Goal: Check status: Check status

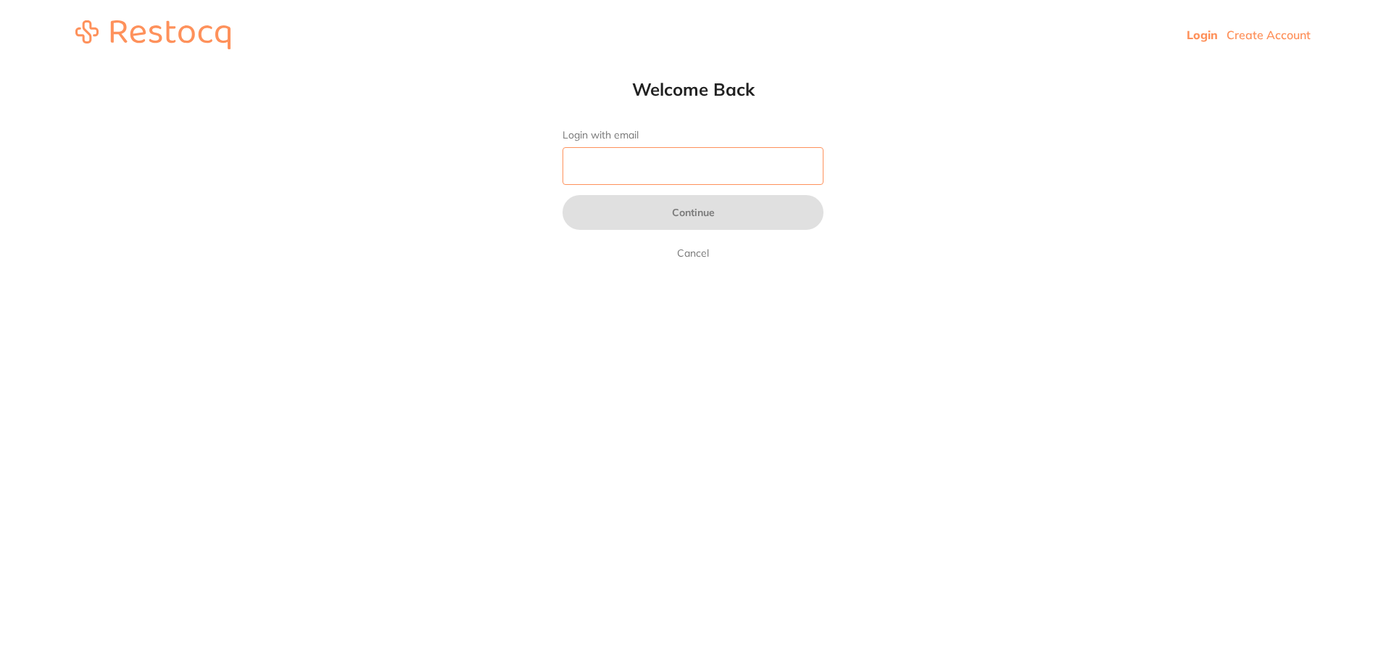
click at [775, 170] on input "Login with email" at bounding box center [693, 166] width 261 height 38
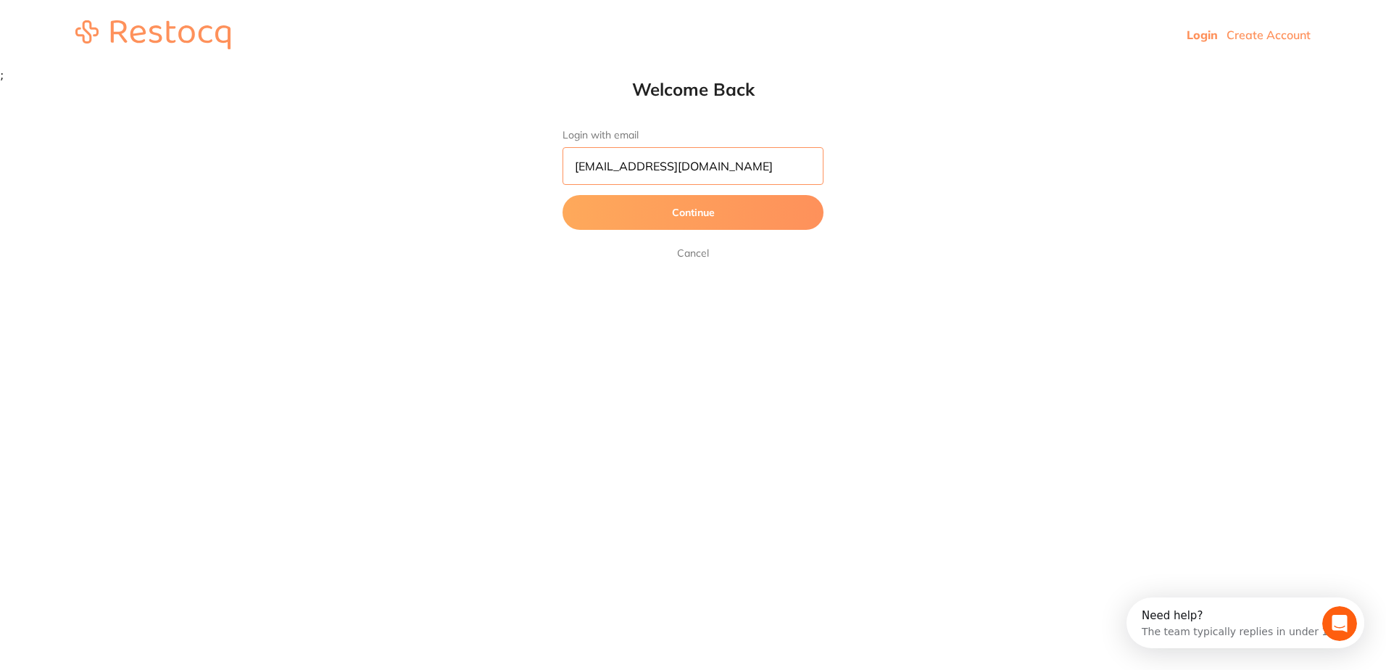
type input "[EMAIL_ADDRESS][DOMAIN_NAME]"
click at [563, 195] on button "Continue" at bounding box center [693, 212] width 261 height 35
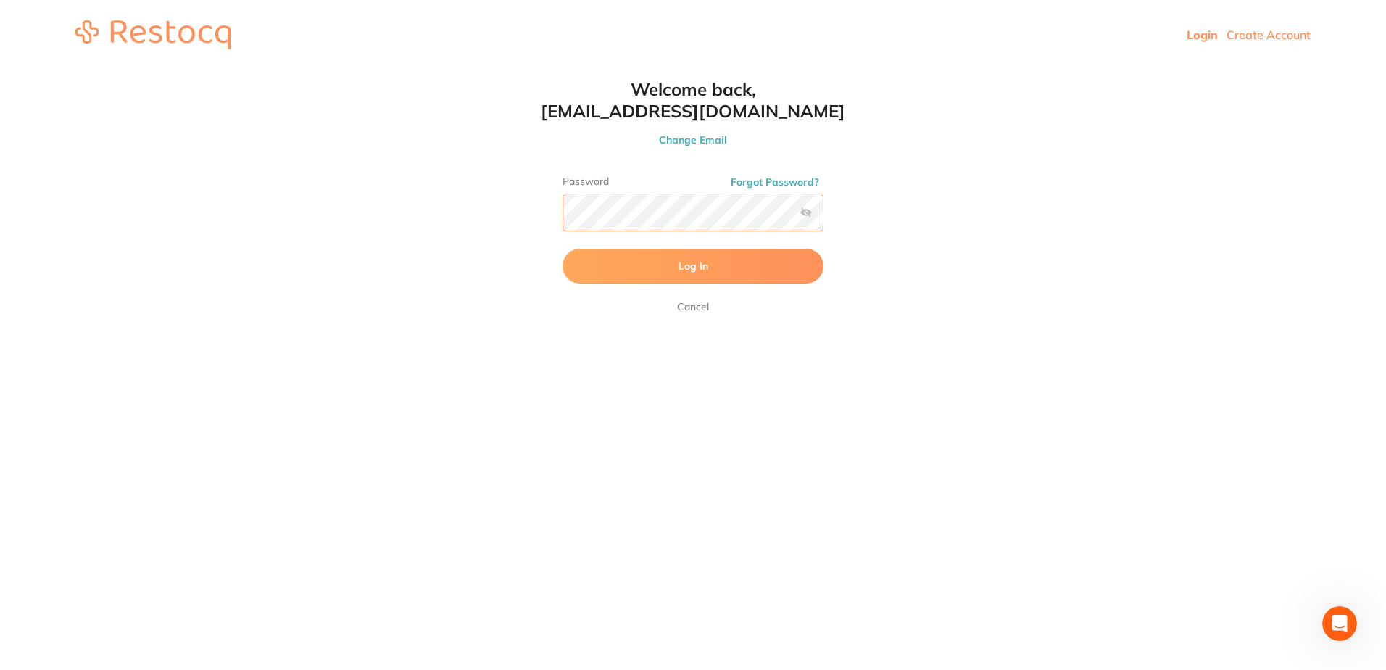
click at [563, 249] on button "Log In" at bounding box center [693, 266] width 261 height 35
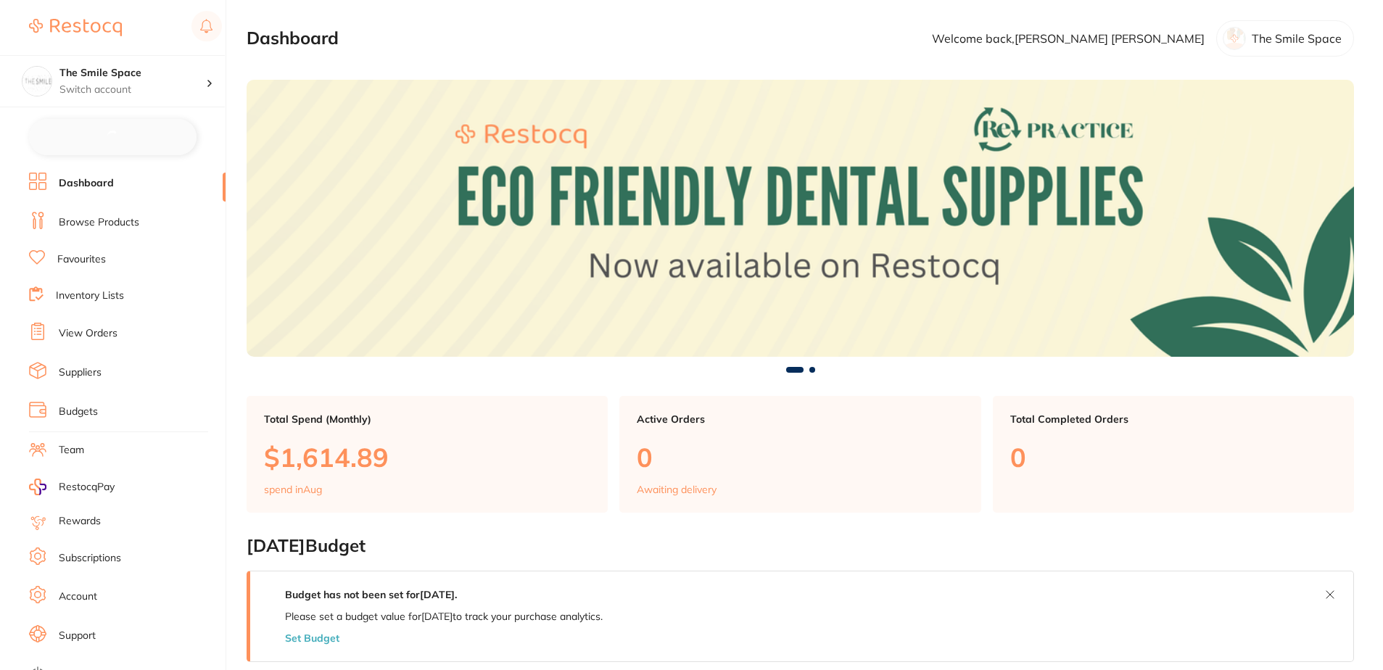
checkbox input "false"
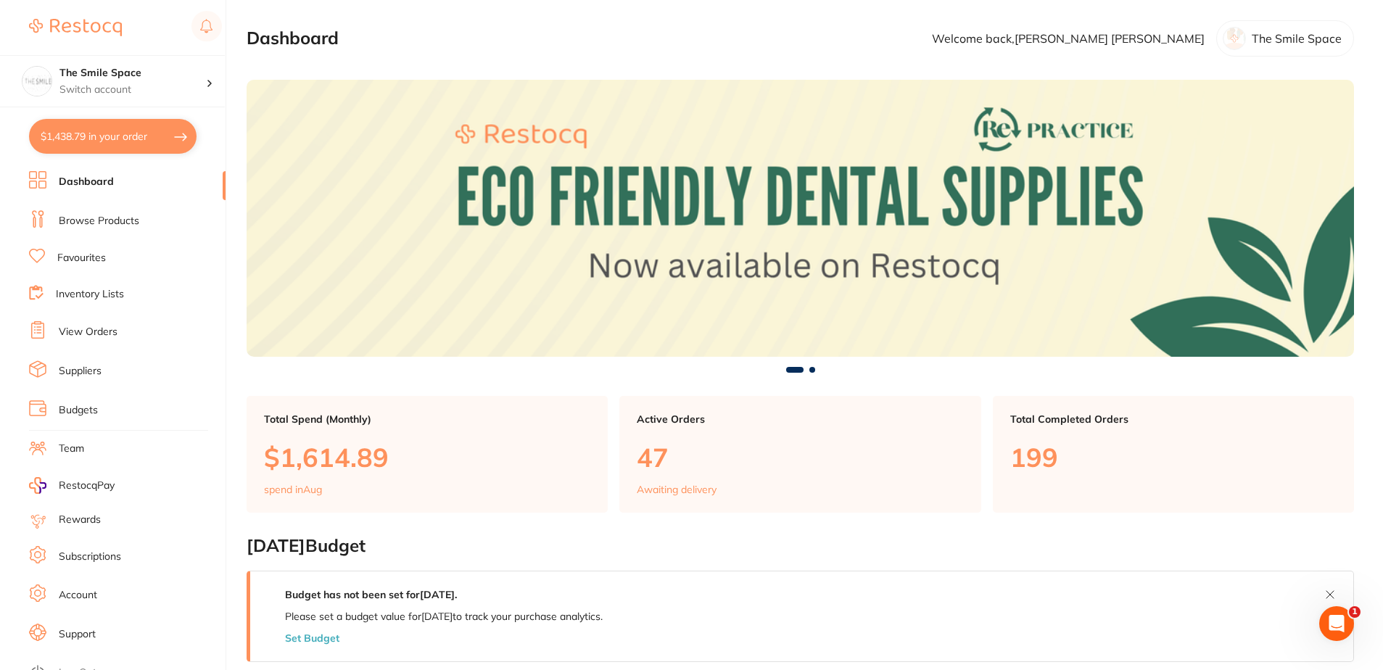
click at [95, 333] on link "View Orders" at bounding box center [88, 332] width 59 height 14
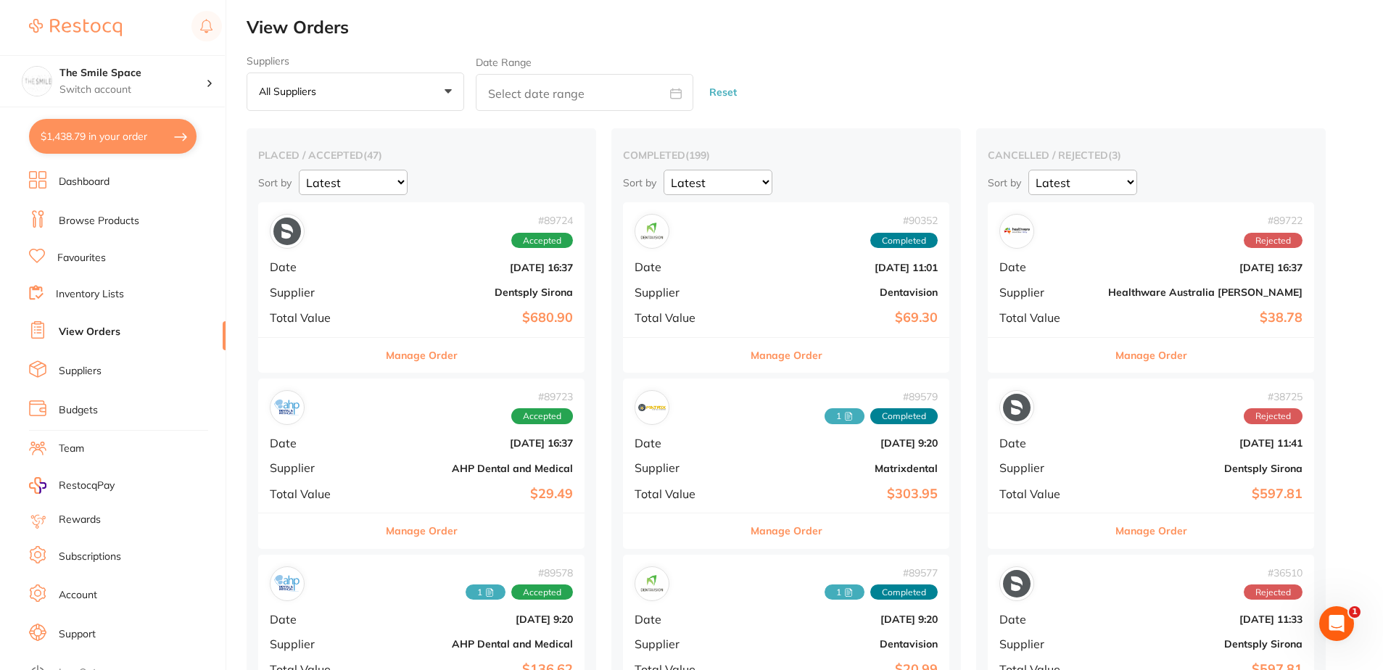
click at [414, 539] on button "Manage Order" at bounding box center [422, 530] width 72 height 35
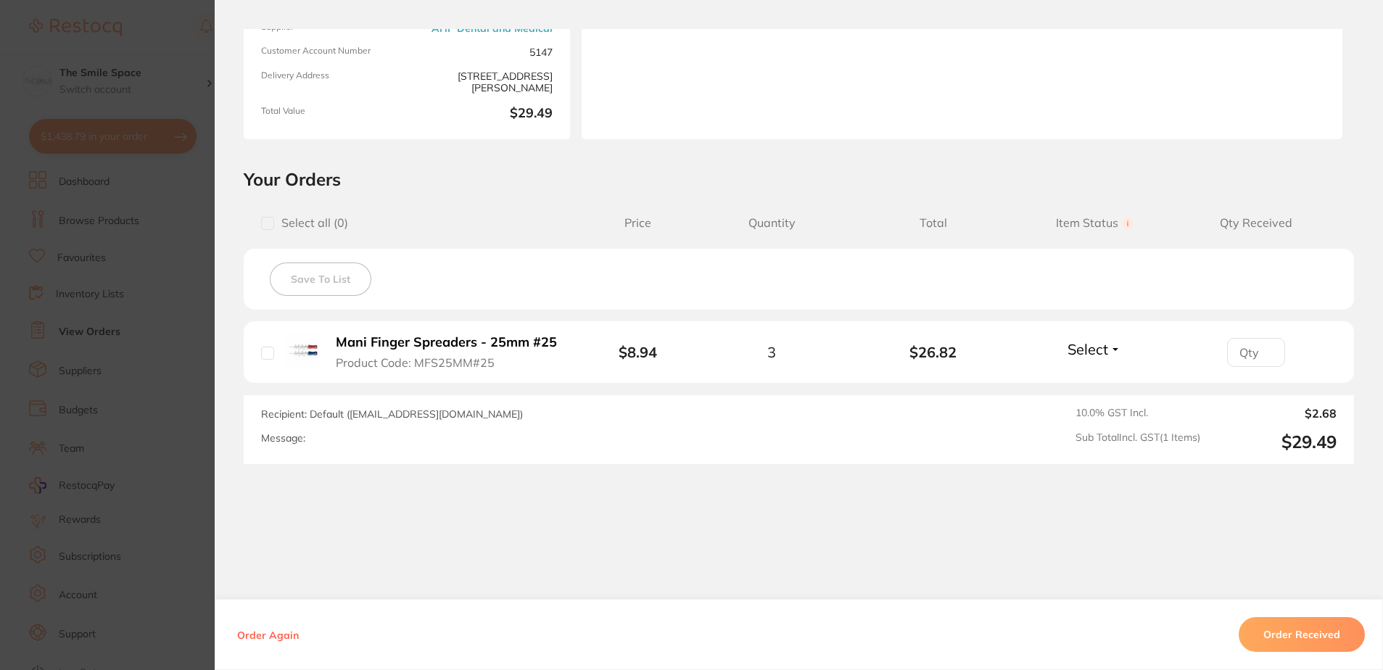
scroll to position [198, 0]
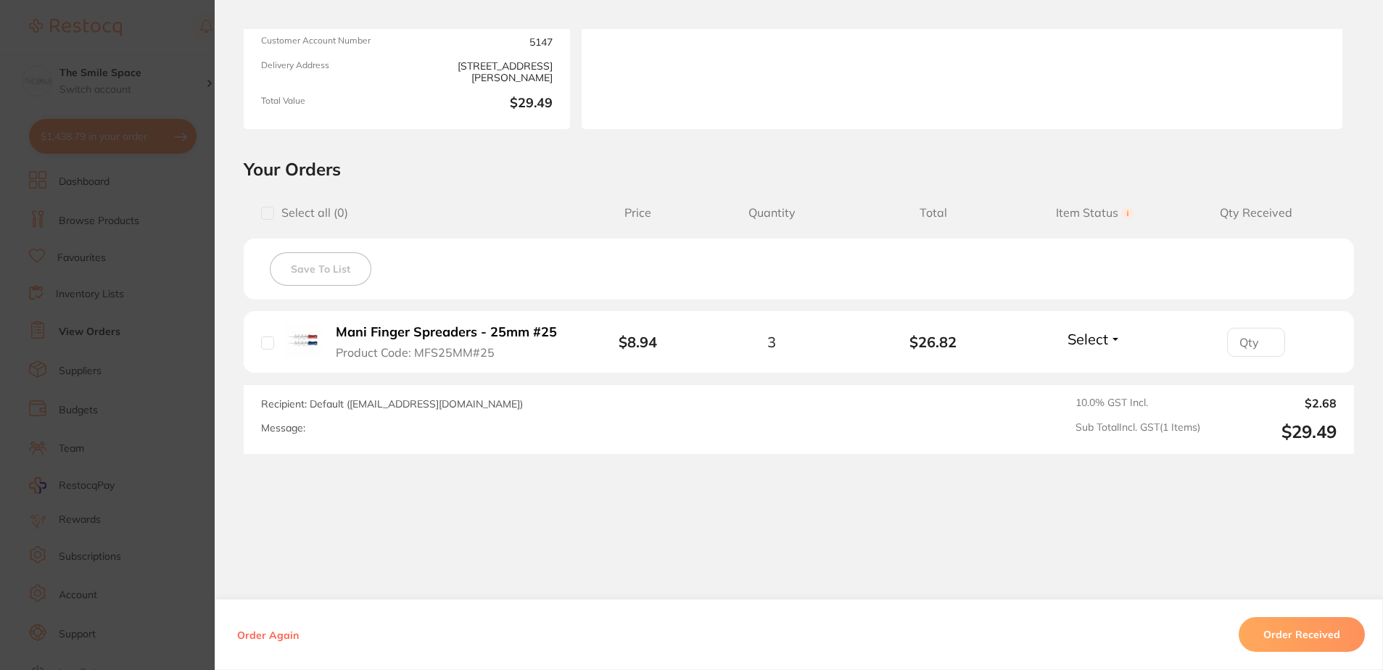
click at [228, 486] on div "Order ID: Restocq- 89723 Order Information Accepted Order Order Date [DATE] 16:…" at bounding box center [799, 349] width 1168 height 641
click at [196, 463] on section "Order ID: Restocq- 89723 Order Information Accepted Order Order Date [DATE] 16:…" at bounding box center [691, 335] width 1383 height 670
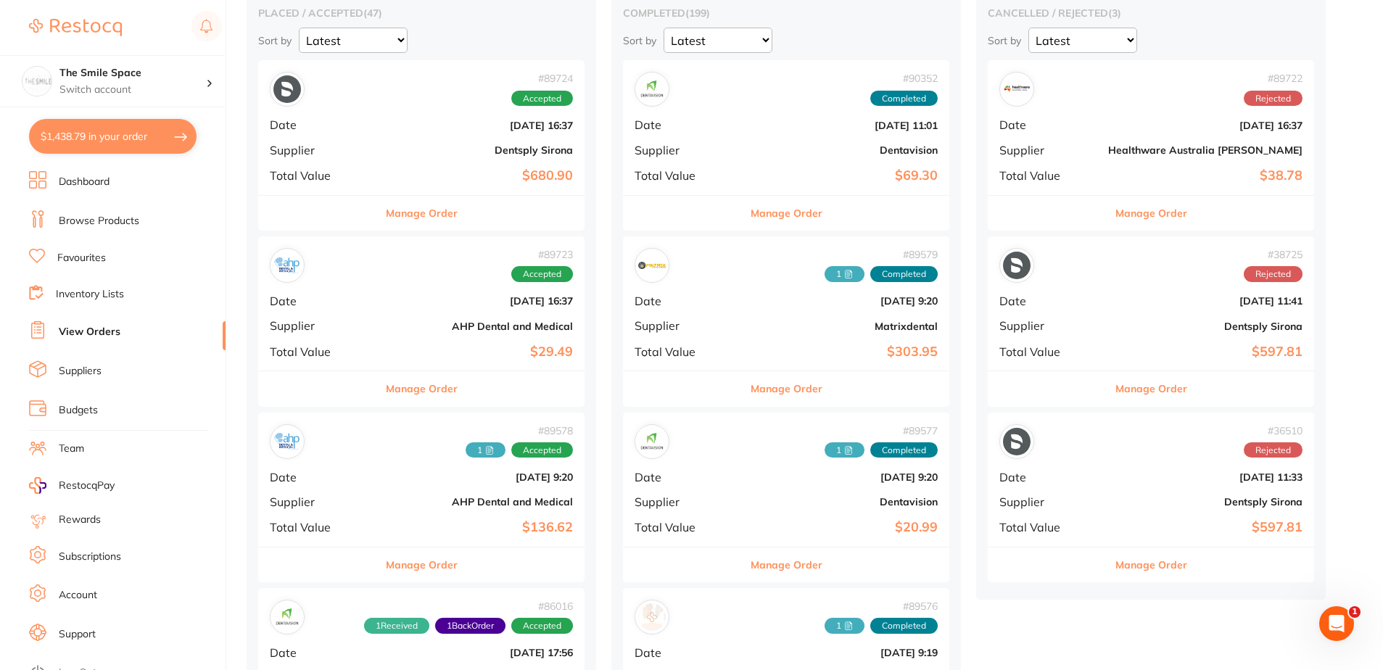
scroll to position [145, 0]
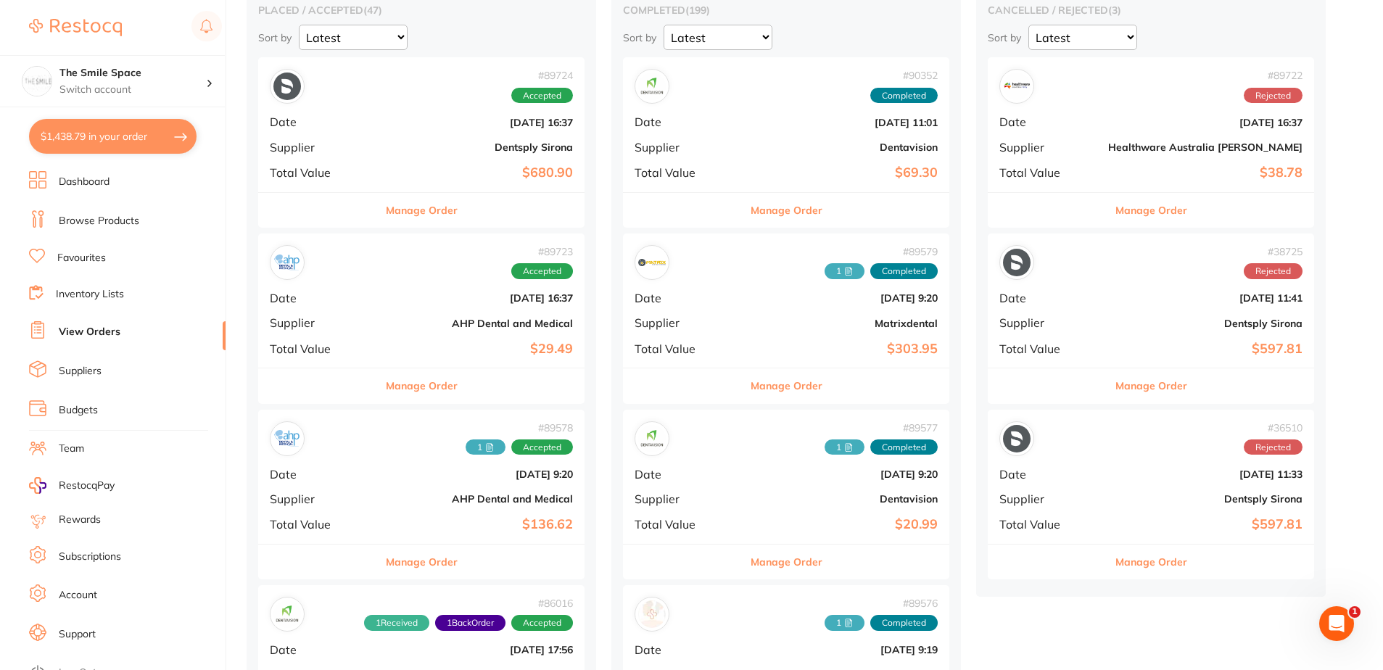
click at [400, 565] on button "Manage Order" at bounding box center [422, 561] width 72 height 35
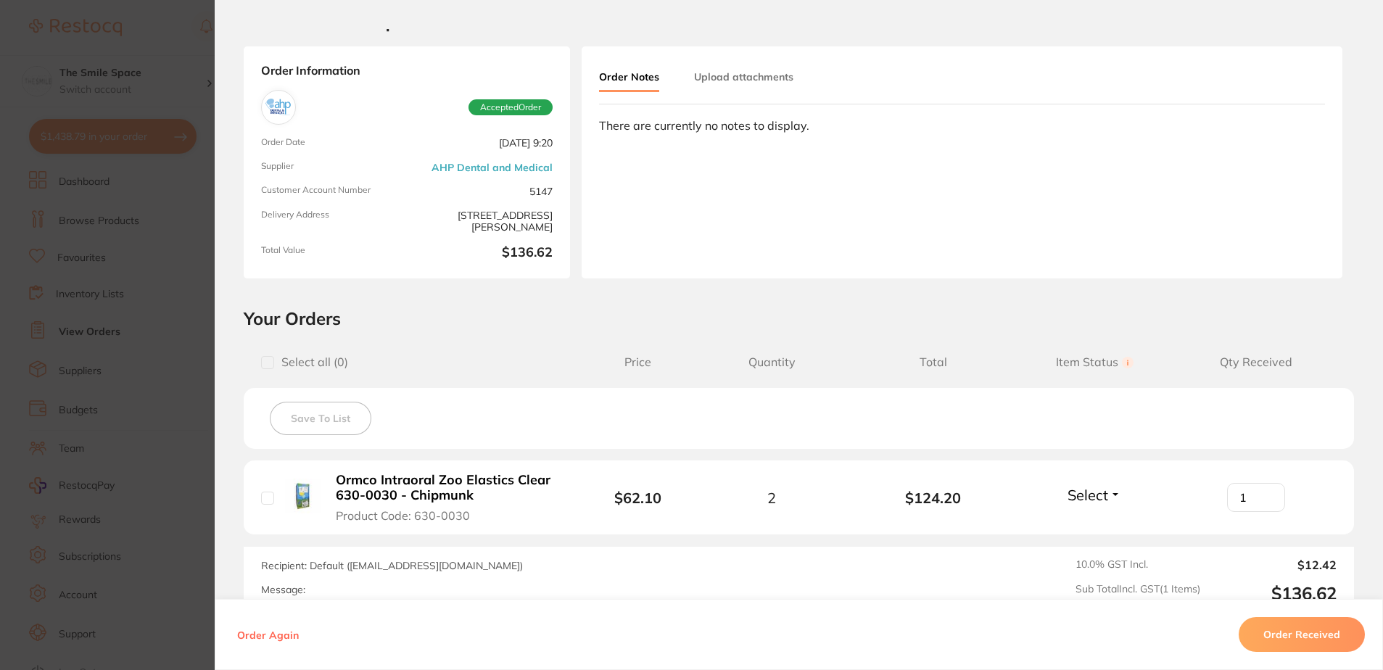
scroll to position [72, 0]
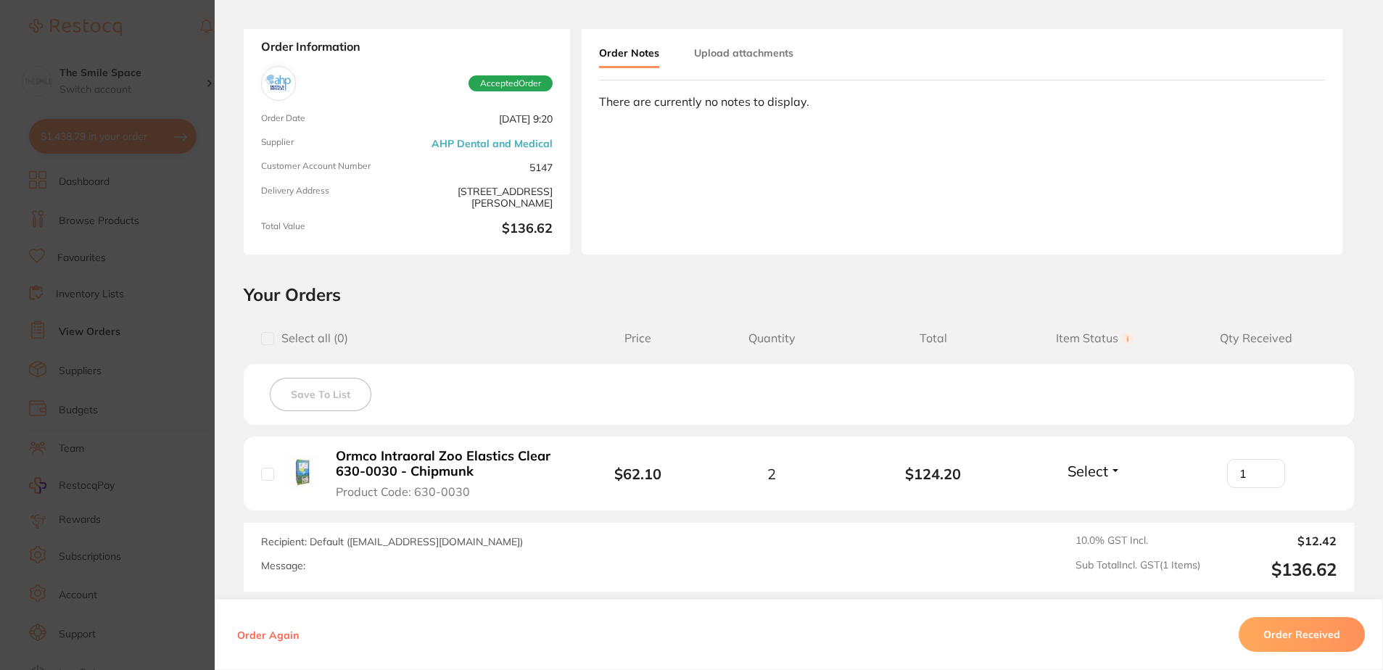
click at [136, 325] on section "Order ID: Restocq- 89578 Order Information Accepted Order Order Date [DATE] 9:2…" at bounding box center [691, 335] width 1383 height 670
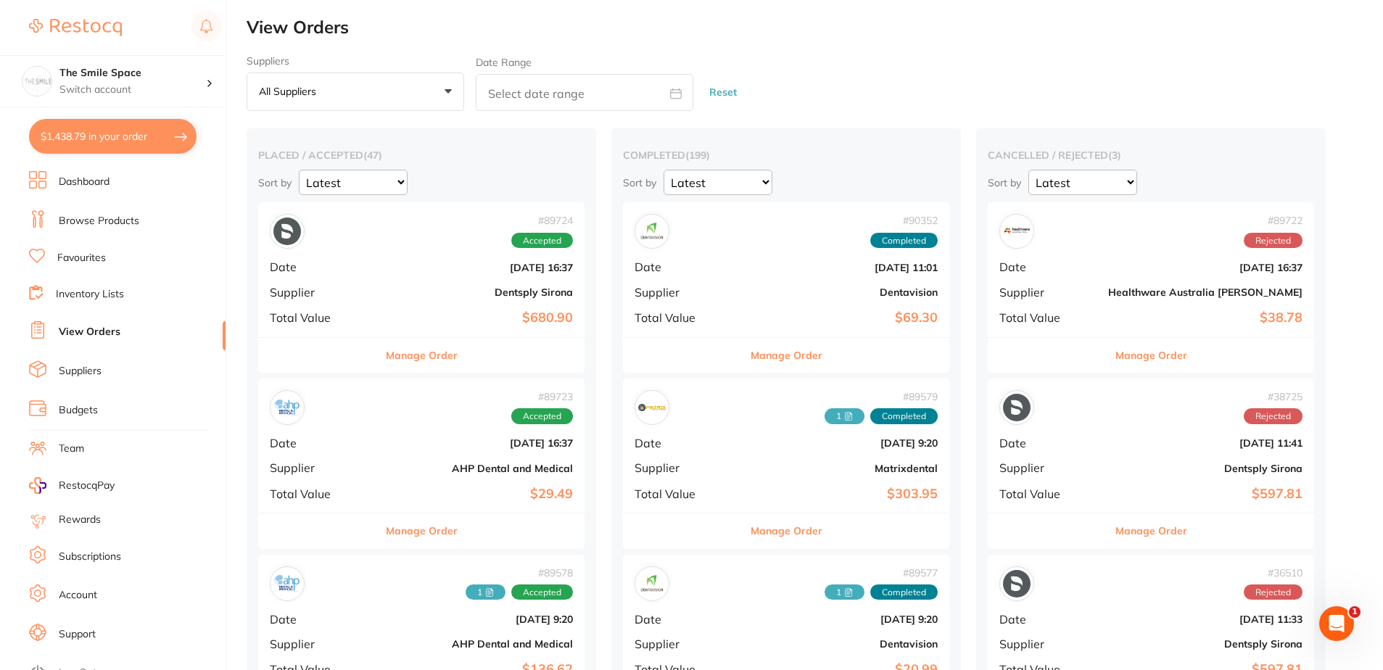
click at [434, 99] on button "All suppliers +0" at bounding box center [354, 91] width 217 height 39
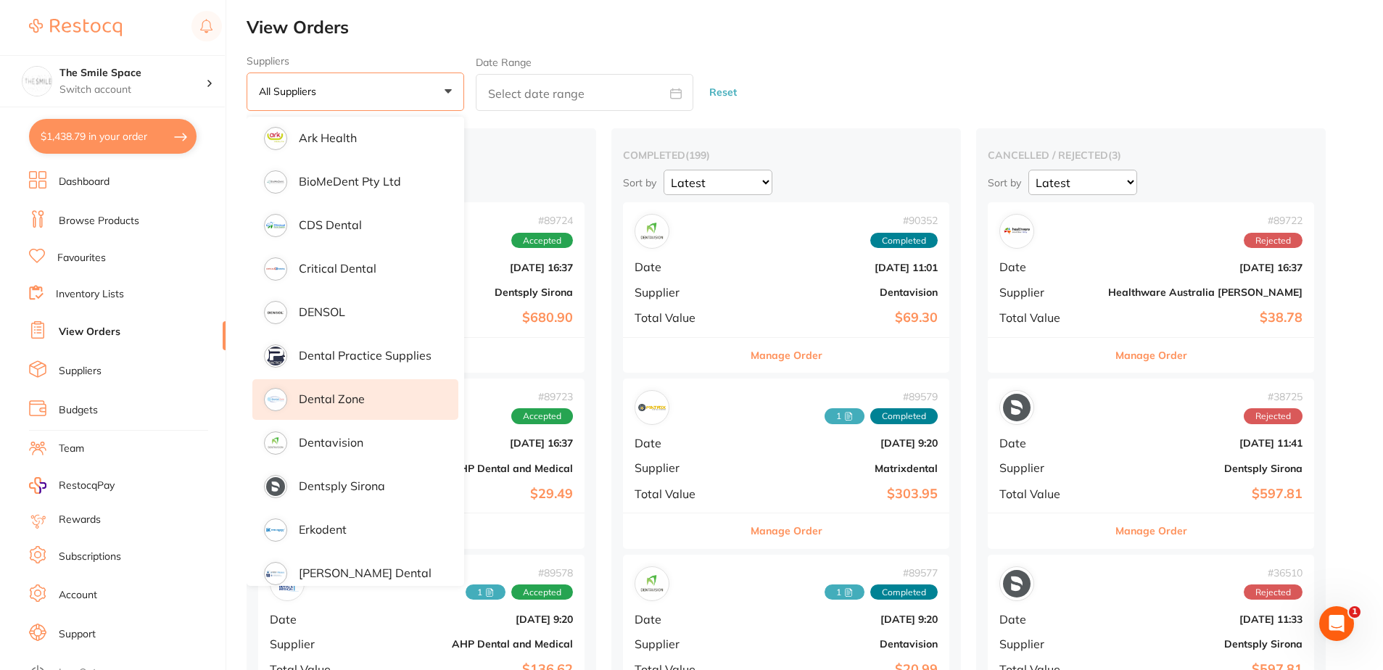
scroll to position [290, 0]
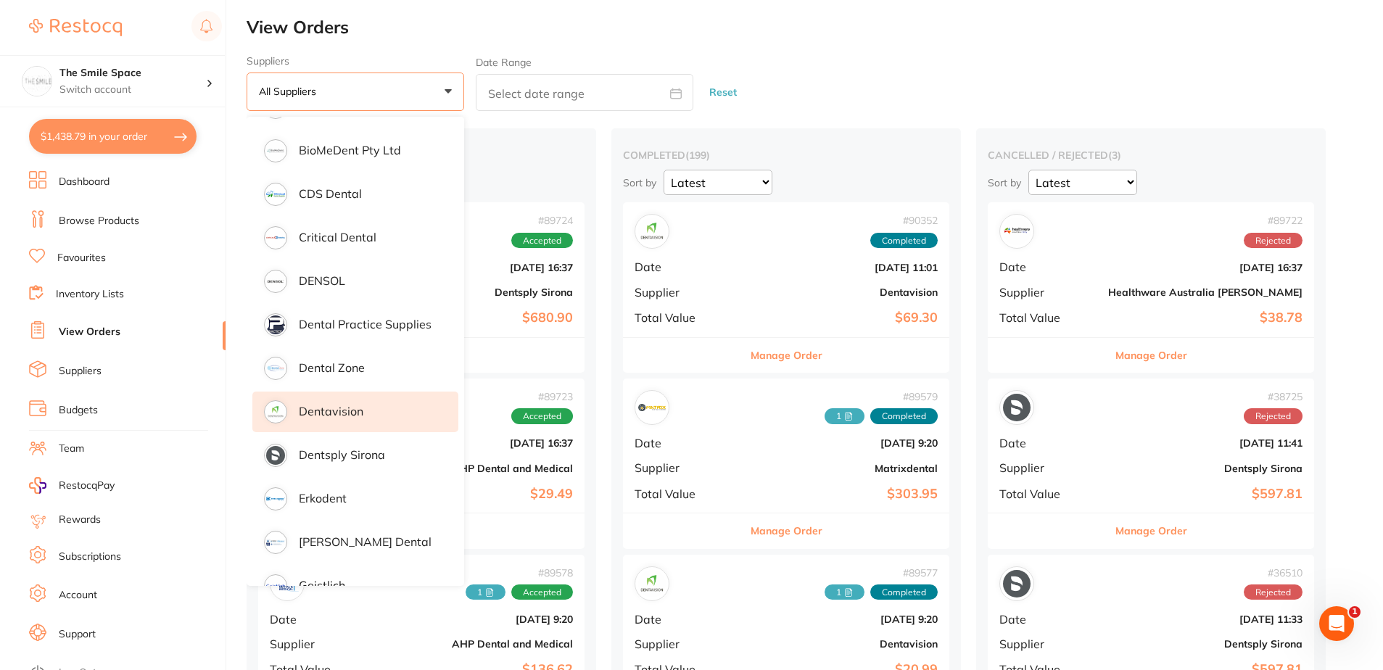
click at [367, 399] on li "Dentavision" at bounding box center [355, 411] width 206 height 41
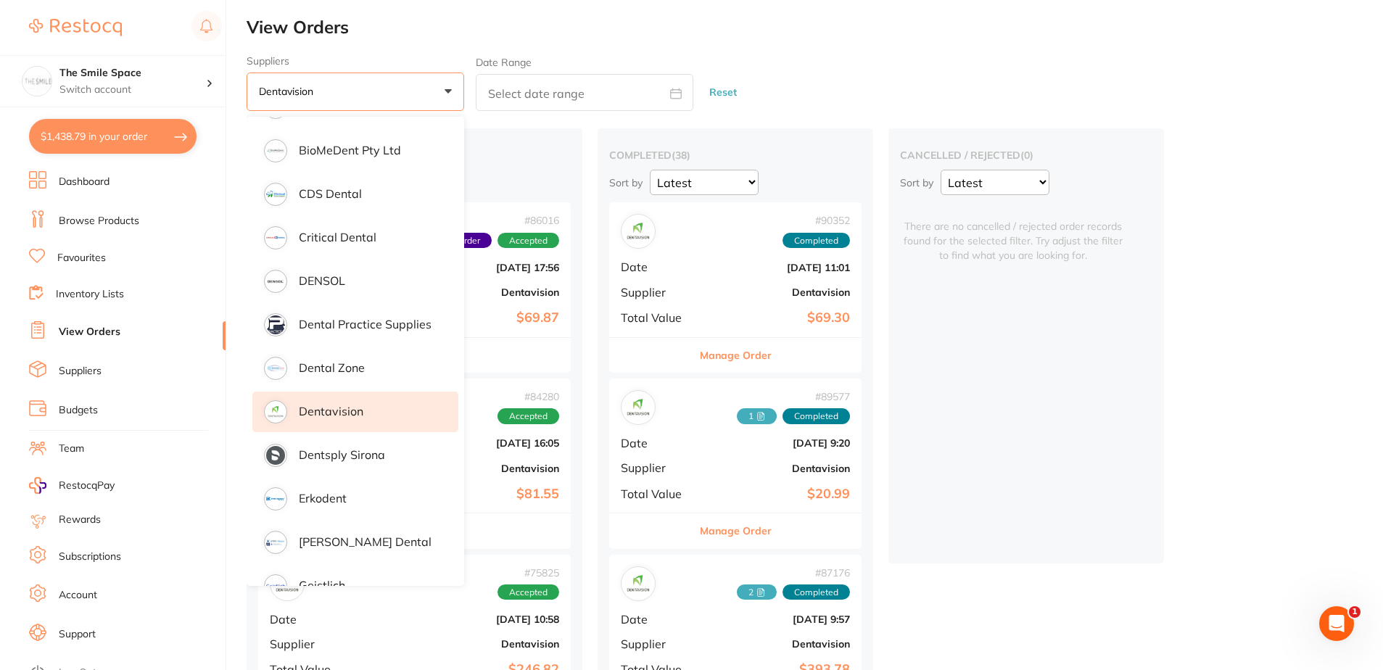
click at [815, 55] on div "Suppliers Dentavision +0 All suppliers AB Orthodontics [PERSON_NAME] Dental AHP…" at bounding box center [814, 83] width 1136 height 57
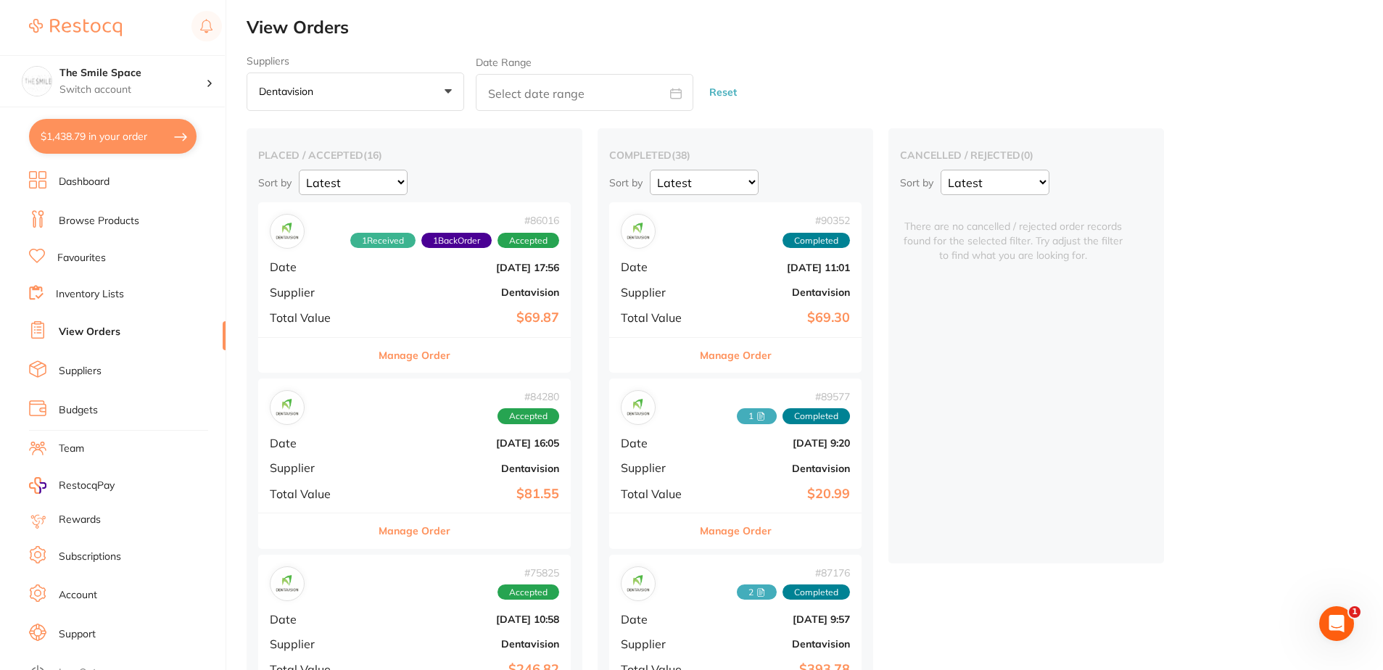
click at [440, 355] on button "Manage Order" at bounding box center [414, 355] width 72 height 35
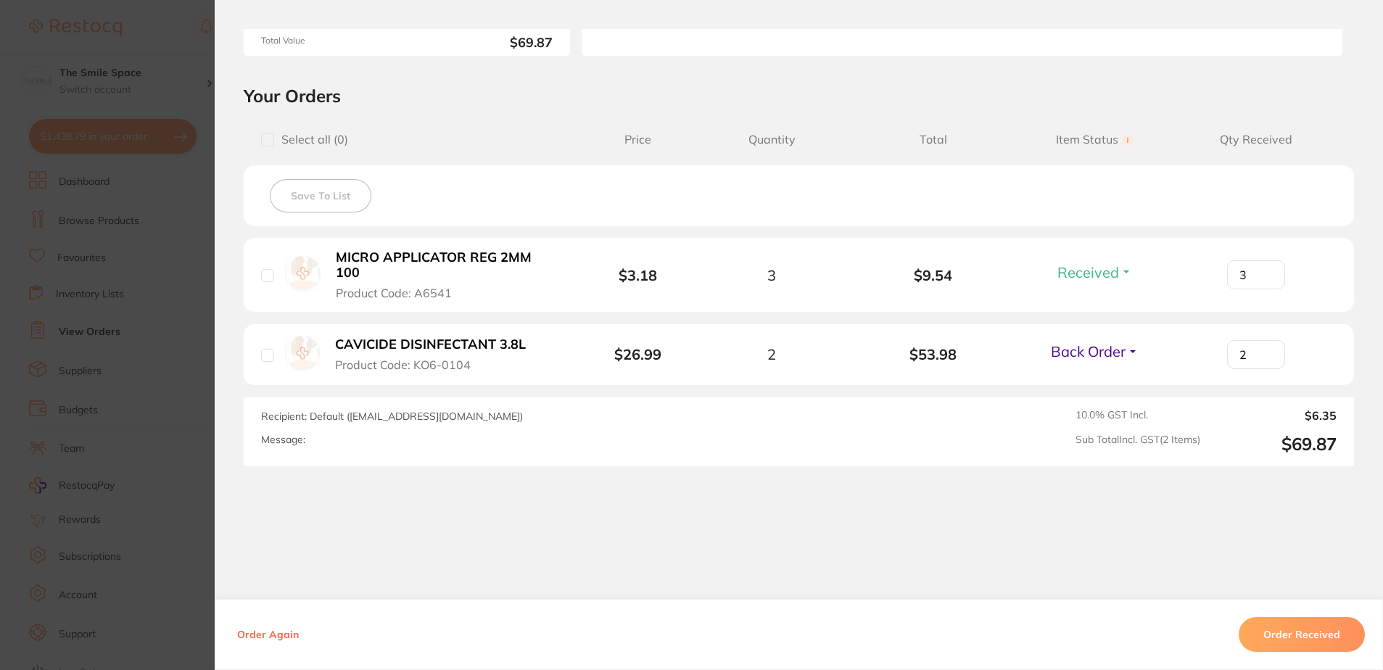
click at [199, 376] on section "Order ID: Restocq- 86016 Order Information 1 Received 1 Back Order Accepted Ord…" at bounding box center [691, 335] width 1383 height 670
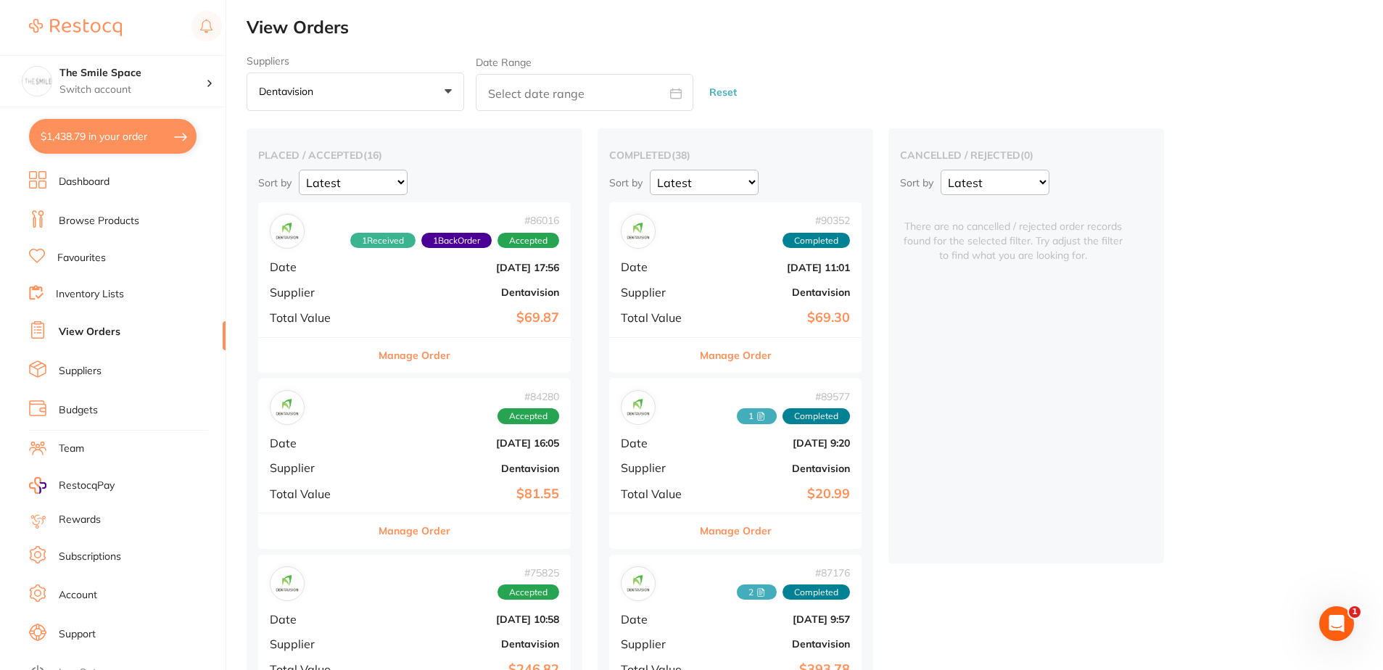
click at [423, 521] on button "Manage Order" at bounding box center [414, 530] width 72 height 35
